Goal: Register for event/course

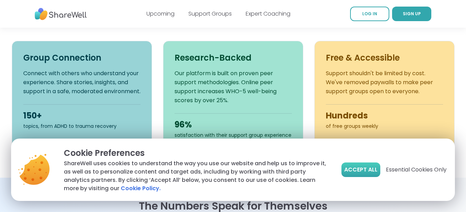
click at [362, 165] on button "Accept All" at bounding box center [361, 170] width 39 height 15
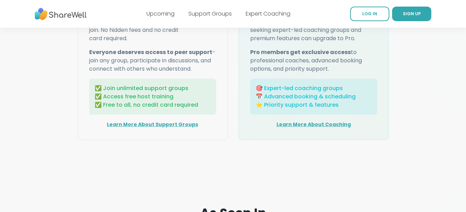
scroll to position [948, 0]
click at [165, 14] on link "Upcoming" at bounding box center [160, 14] width 28 height 8
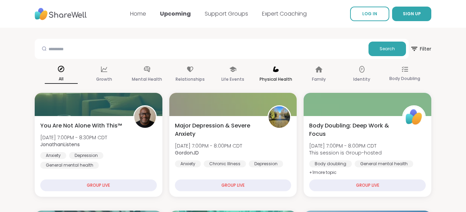
click at [273, 74] on div "Physical Health" at bounding box center [276, 75] width 33 height 26
